Goal: Task Accomplishment & Management: Manage account settings

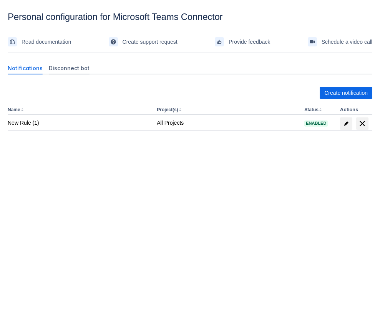
click at [75, 65] on span "Disconnect bot" at bounding box center [69, 69] width 41 height 8
click at [82, 64] on div "Disconnect bot" at bounding box center [69, 68] width 47 height 12
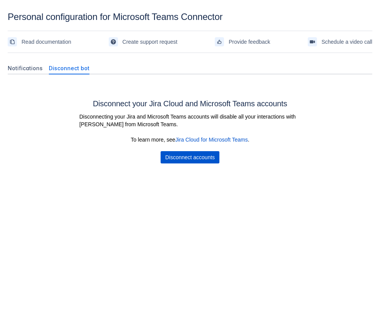
click at [202, 162] on span "Disconnect accounts" at bounding box center [190, 157] width 50 height 12
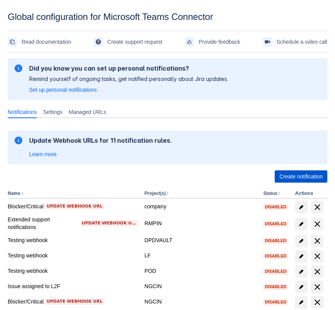
click at [287, 176] on span "Create notification" at bounding box center [300, 177] width 43 height 12
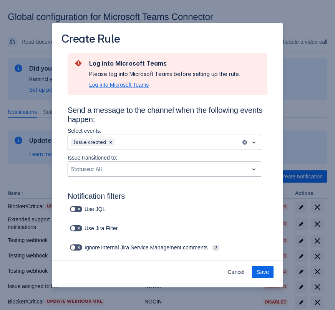
click at [136, 83] on span "Log into Microsoft Teams" at bounding box center [119, 85] width 60 height 8
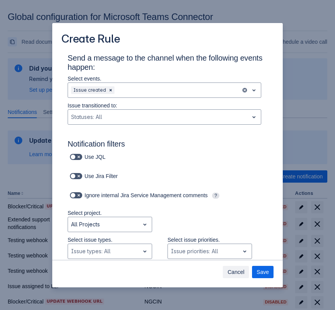
click at [237, 274] on span "Cancel" at bounding box center [235, 272] width 17 height 12
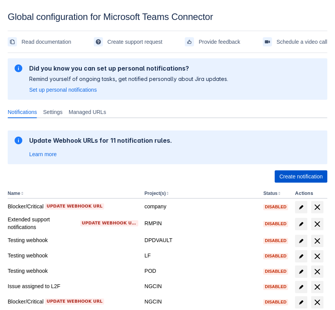
click at [290, 177] on span "Create notification" at bounding box center [300, 177] width 43 height 12
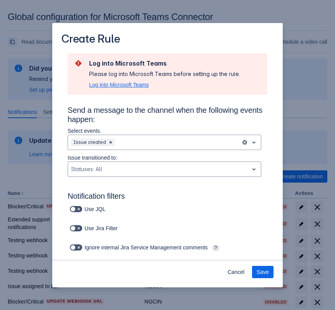
click at [117, 83] on span "Log into Microsoft Teams" at bounding box center [119, 85] width 60 height 8
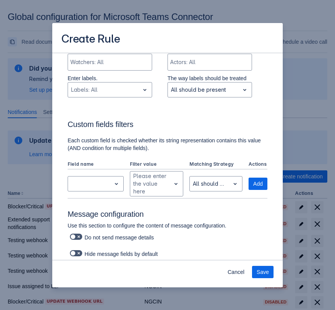
scroll to position [283, 0]
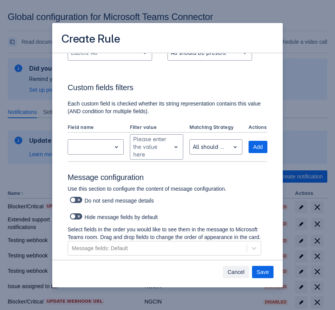
click at [232, 272] on span "Cancel" at bounding box center [235, 272] width 17 height 12
